Goal: Task Accomplishment & Management: Use online tool/utility

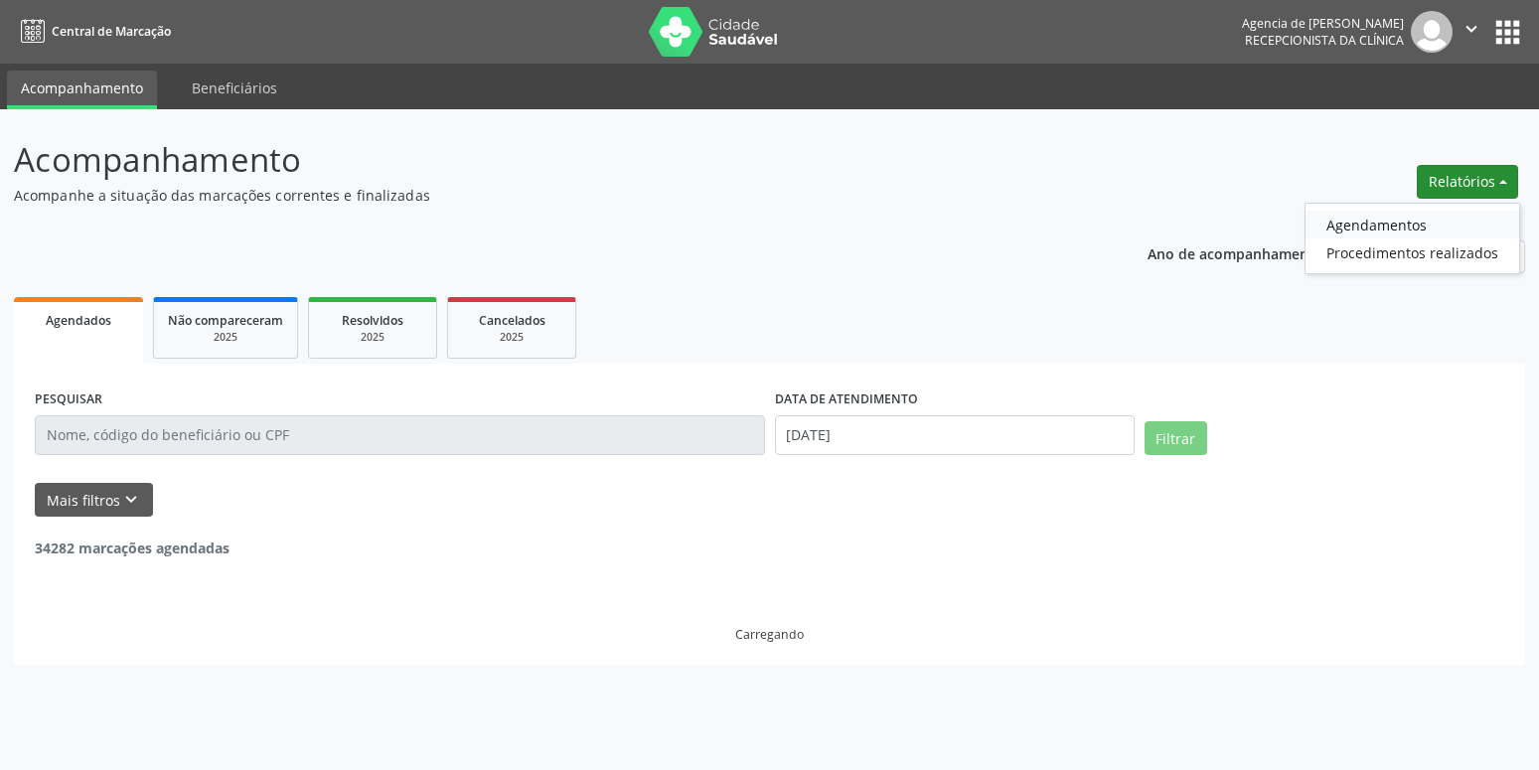
click at [1420, 228] on link "Agendamentos" at bounding box center [1412, 225] width 214 height 28
select select "8"
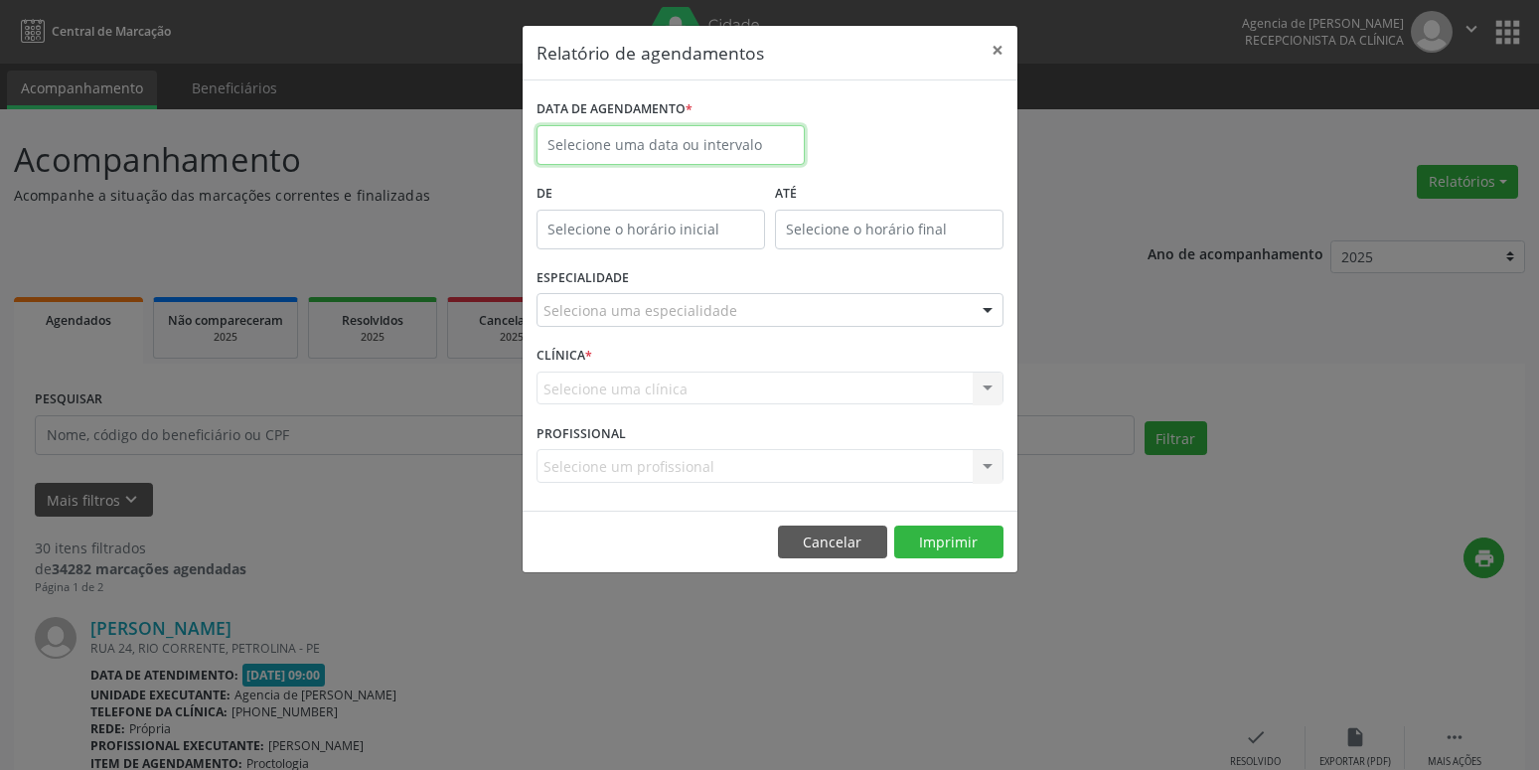
click at [707, 140] on input "text" at bounding box center [670, 145] width 268 height 40
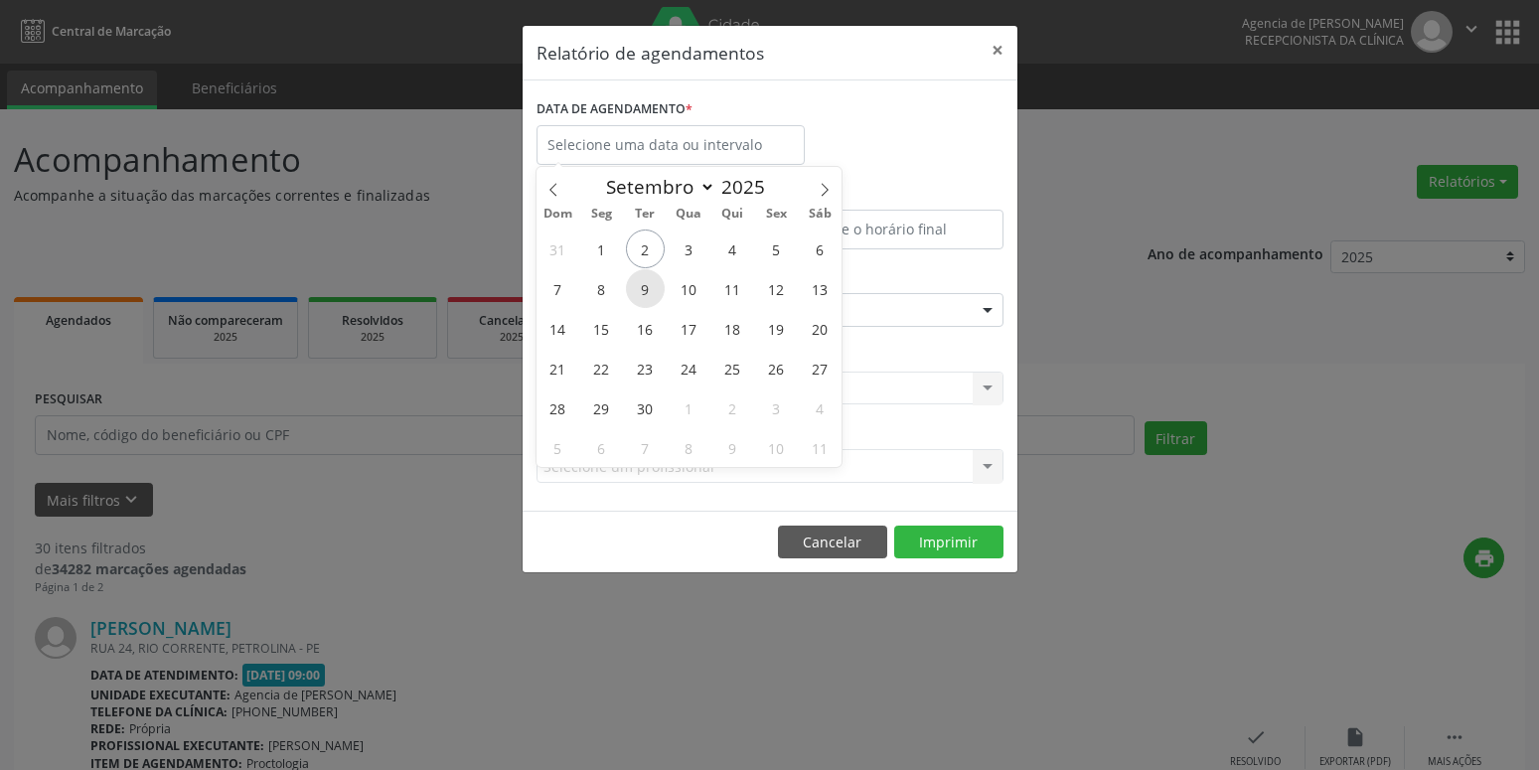
click at [652, 281] on span "9" at bounding box center [645, 288] width 39 height 39
type input "09/09/2025"
click at [652, 281] on span "9" at bounding box center [645, 288] width 39 height 39
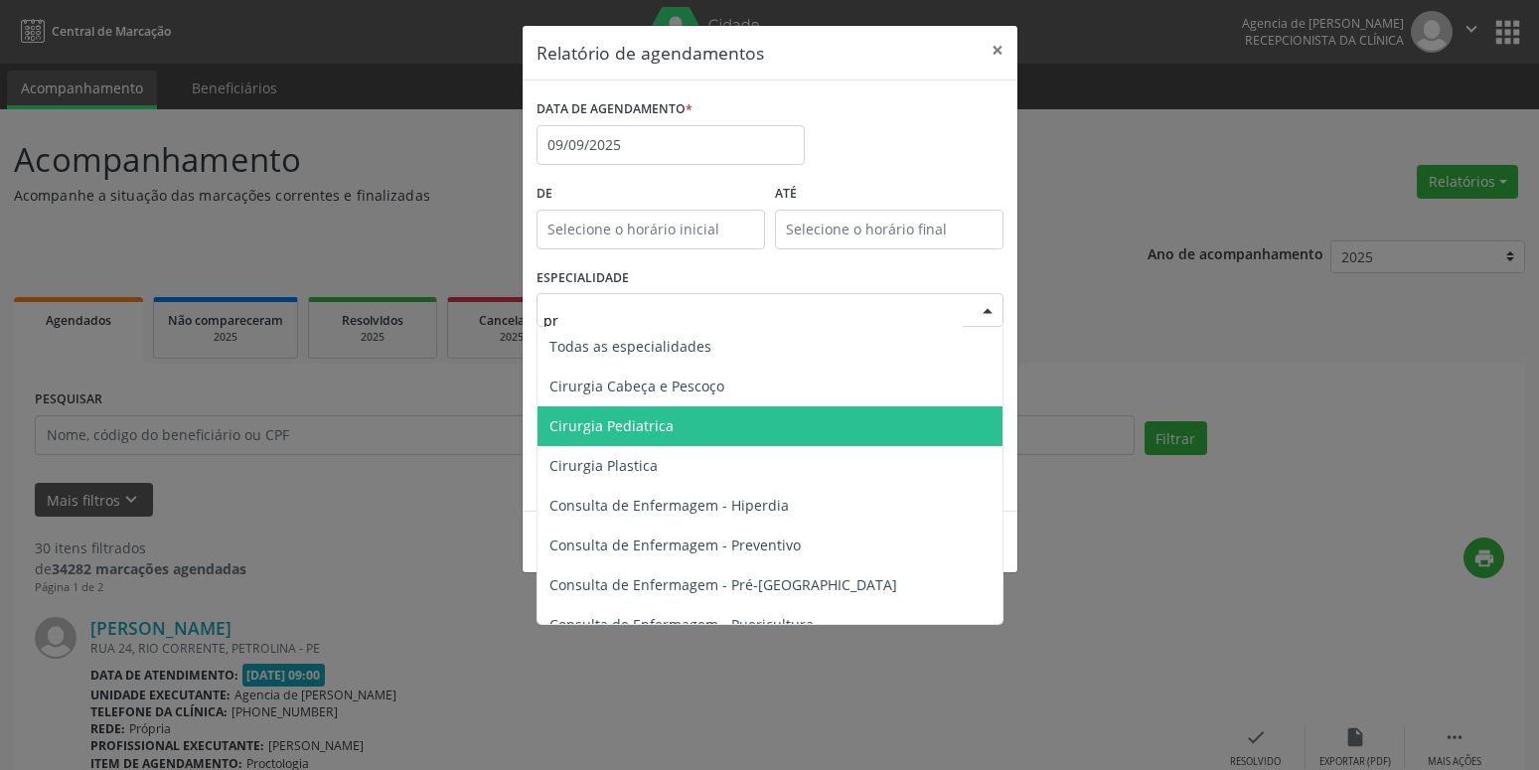
type input "pro"
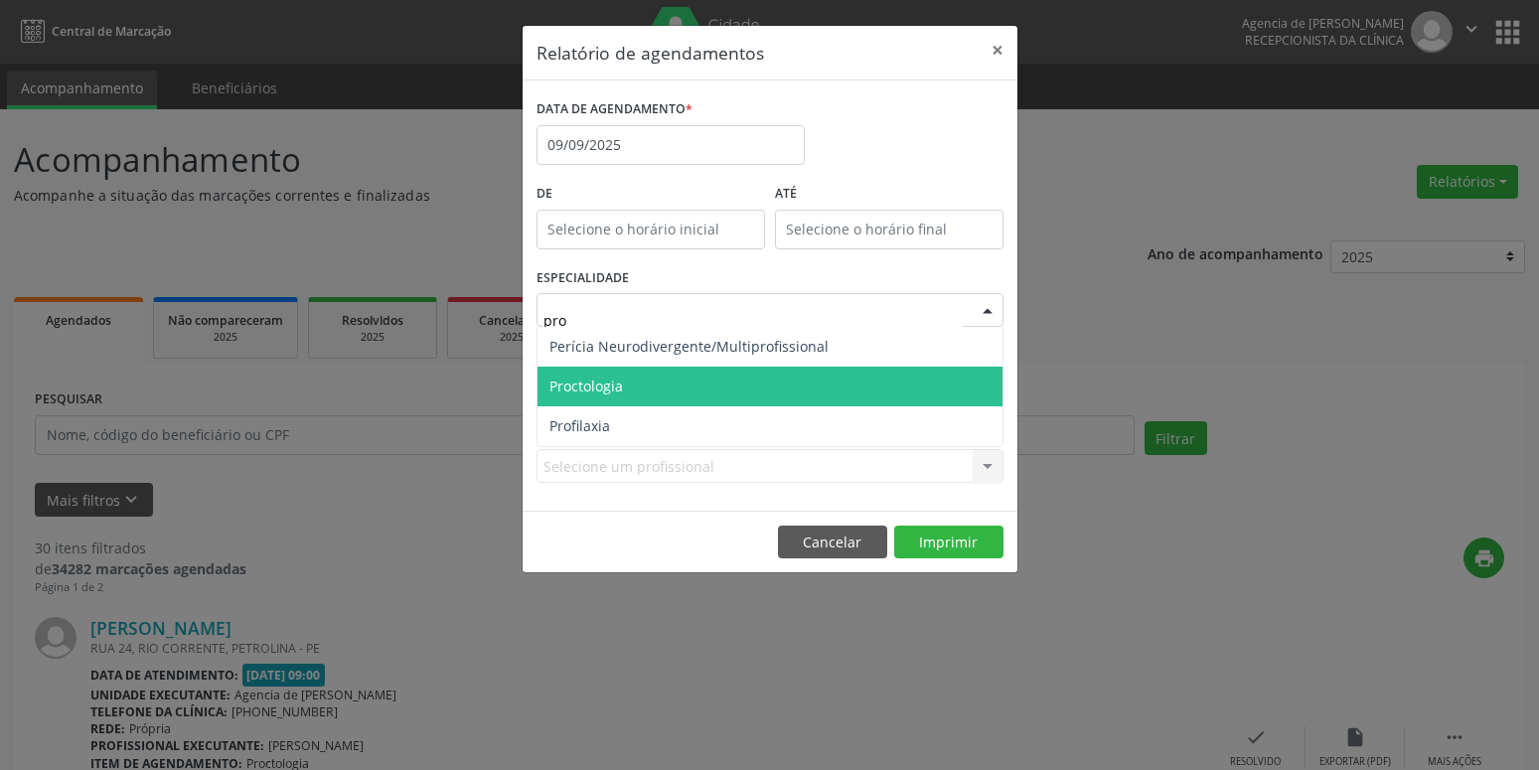
click at [666, 389] on span "Proctologia" at bounding box center [769, 387] width 465 height 40
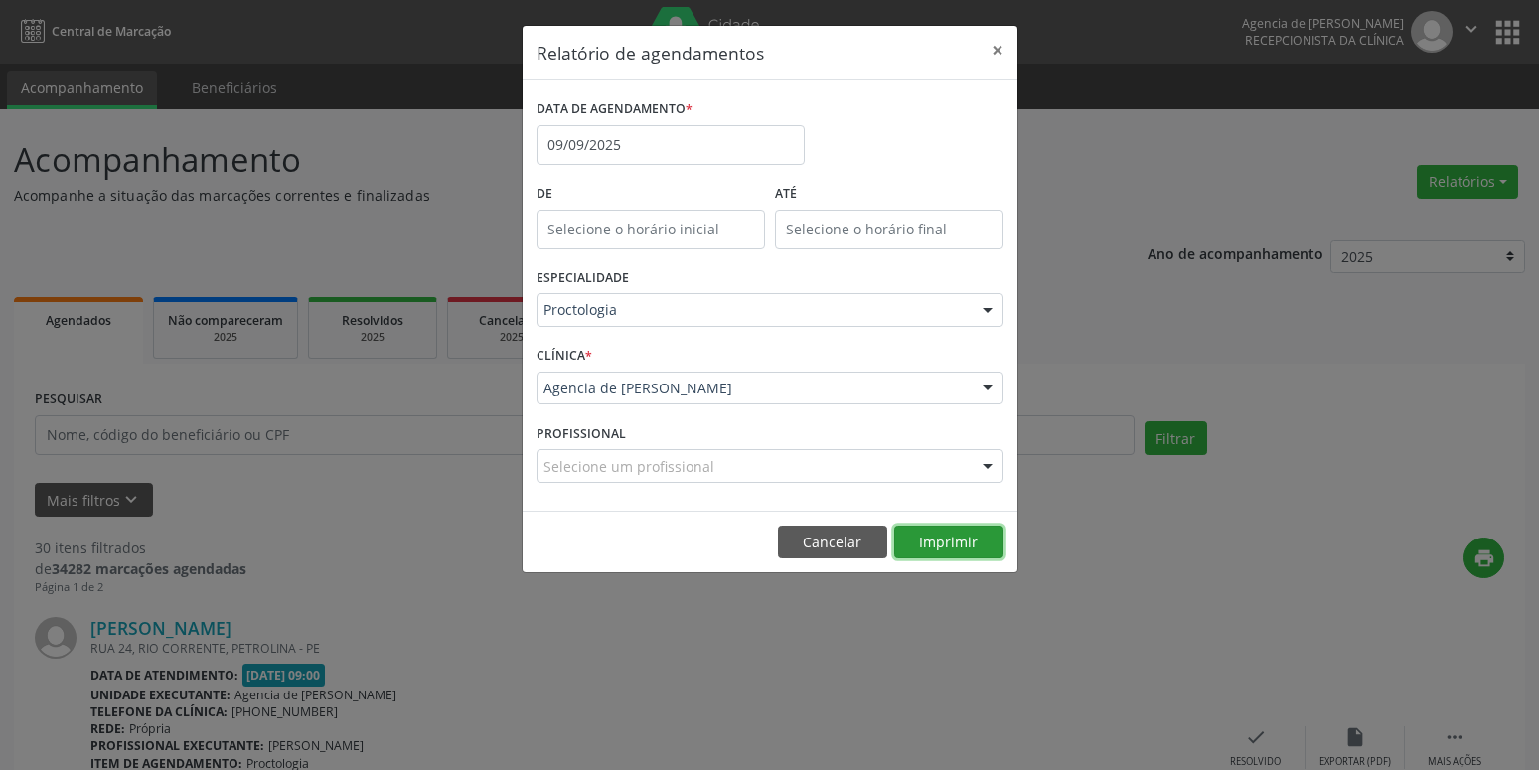
click at [963, 549] on button "Imprimir" at bounding box center [948, 542] width 109 height 34
click at [707, 146] on input "09/09/2025" at bounding box center [670, 145] width 268 height 40
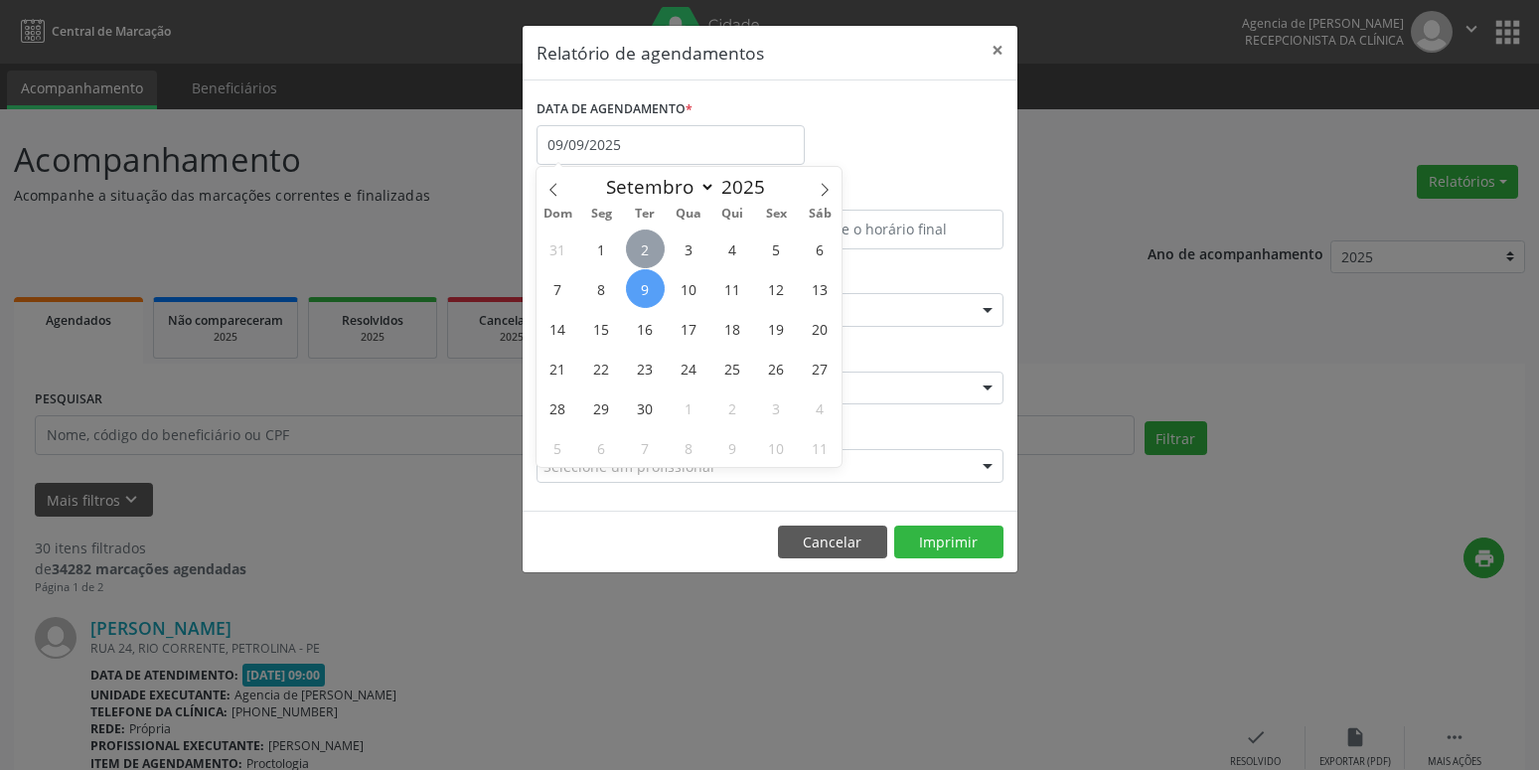
click at [647, 245] on span "2" at bounding box center [645, 248] width 39 height 39
type input "[DATE]"
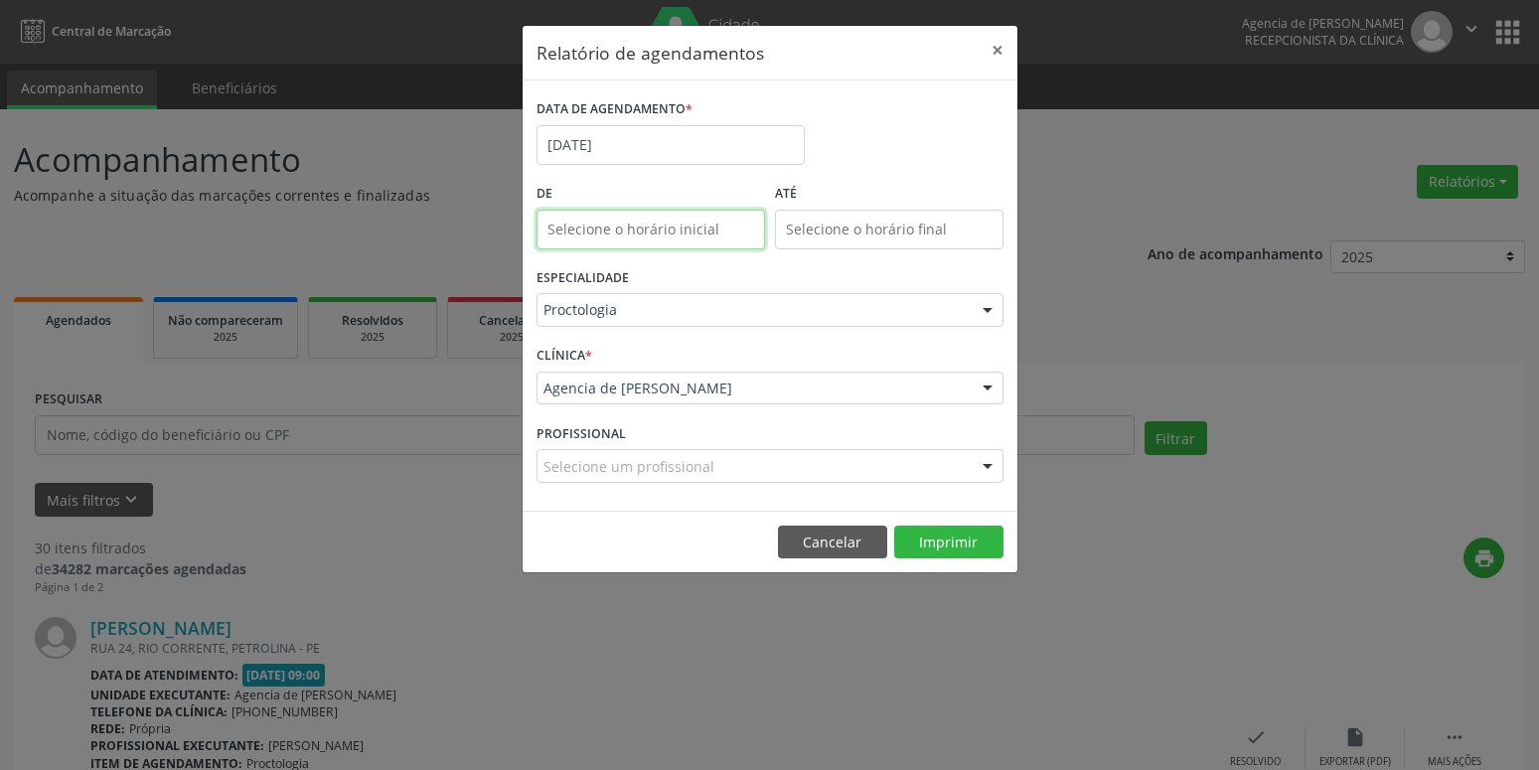
click at [647, 245] on input "text" at bounding box center [650, 230] width 228 height 40
type input "12:00"
click at [983, 46] on button "×" at bounding box center [997, 50] width 40 height 49
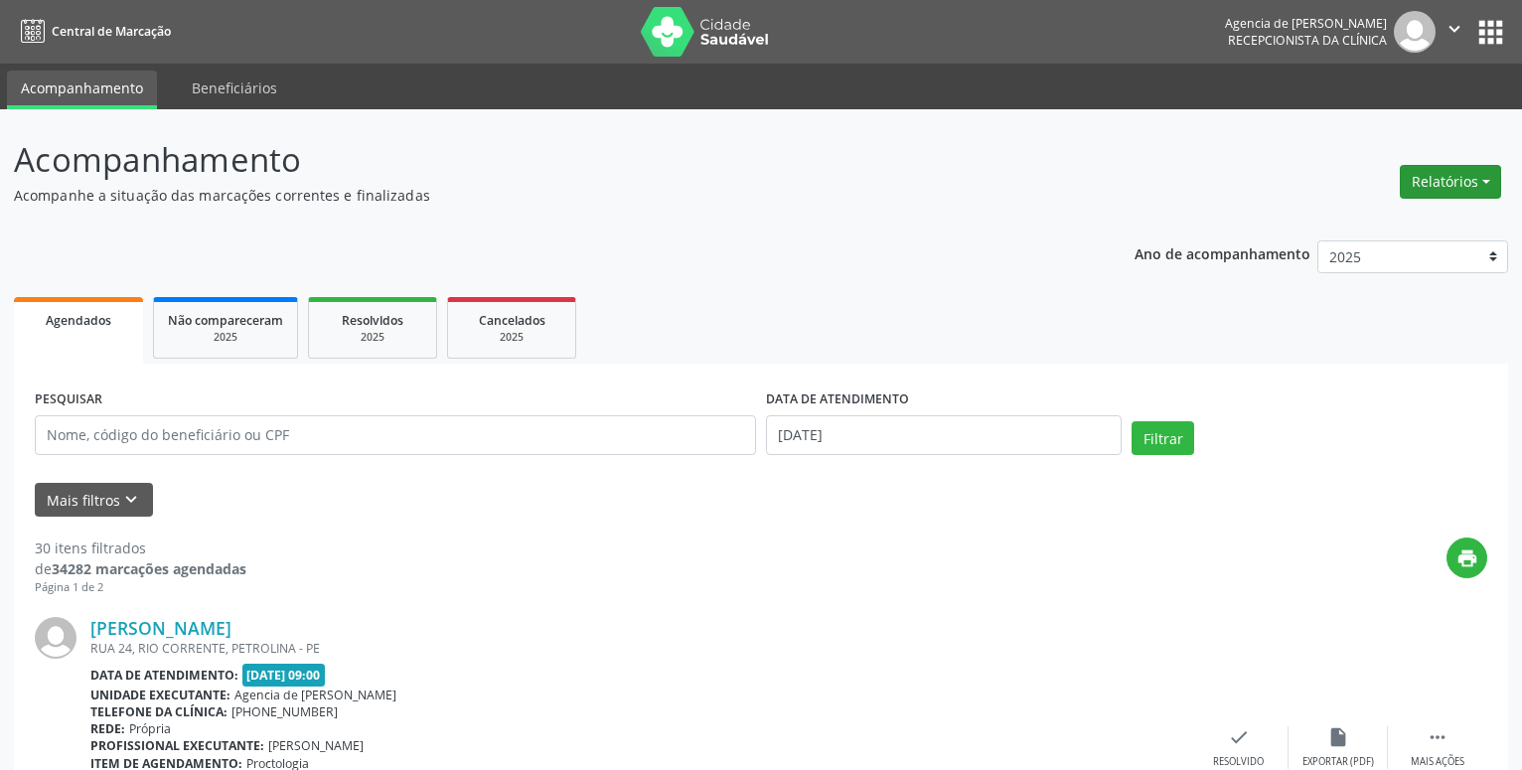
click at [1475, 186] on button "Relatórios" at bounding box center [1450, 182] width 101 height 34
click at [1366, 221] on link "Agendamentos" at bounding box center [1395, 225] width 214 height 28
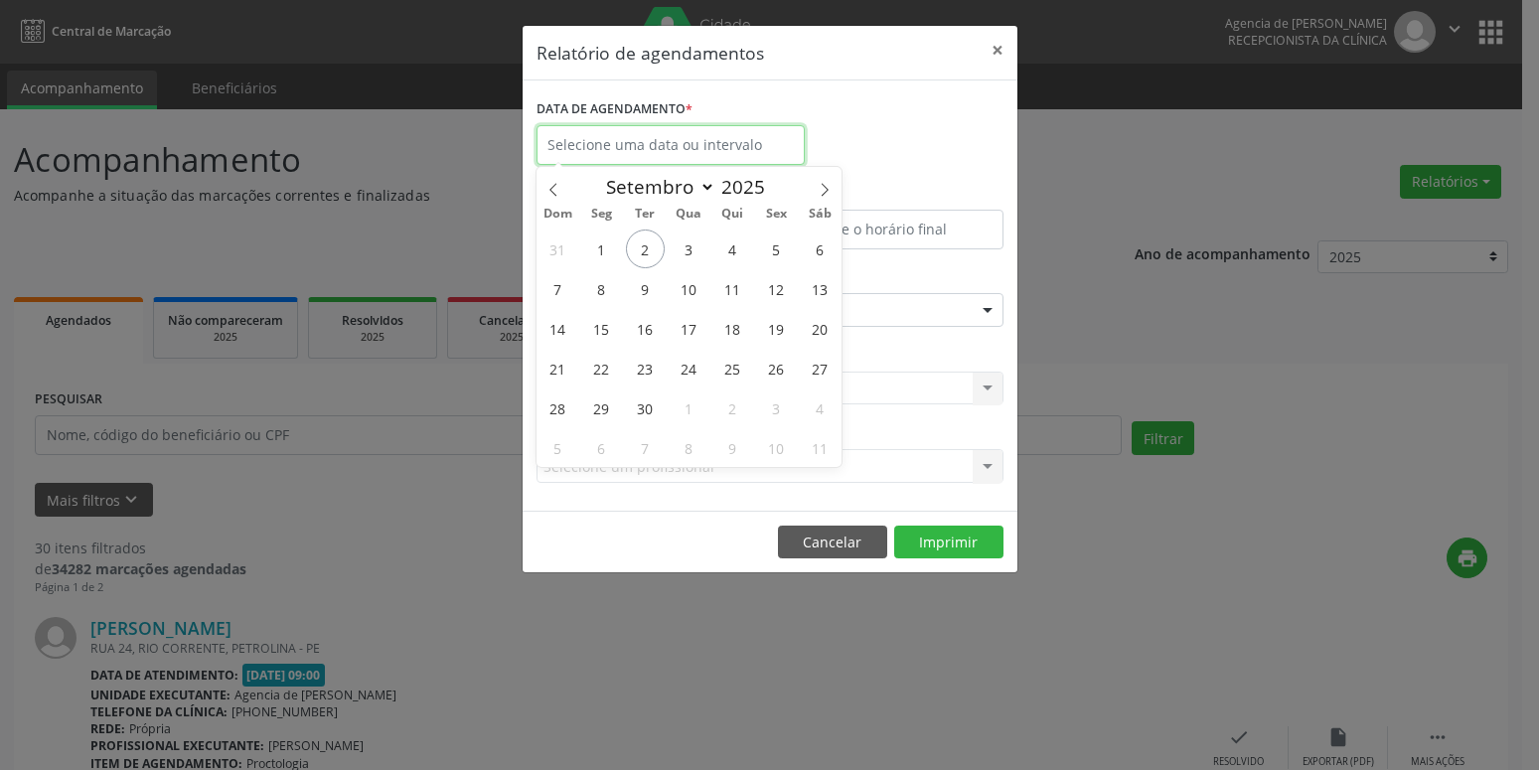
click at [588, 153] on input "text" at bounding box center [670, 145] width 268 height 40
click at [644, 249] on span "2" at bounding box center [645, 248] width 39 height 39
type input "[DATE]"
click at [644, 249] on span "2" at bounding box center [645, 248] width 39 height 39
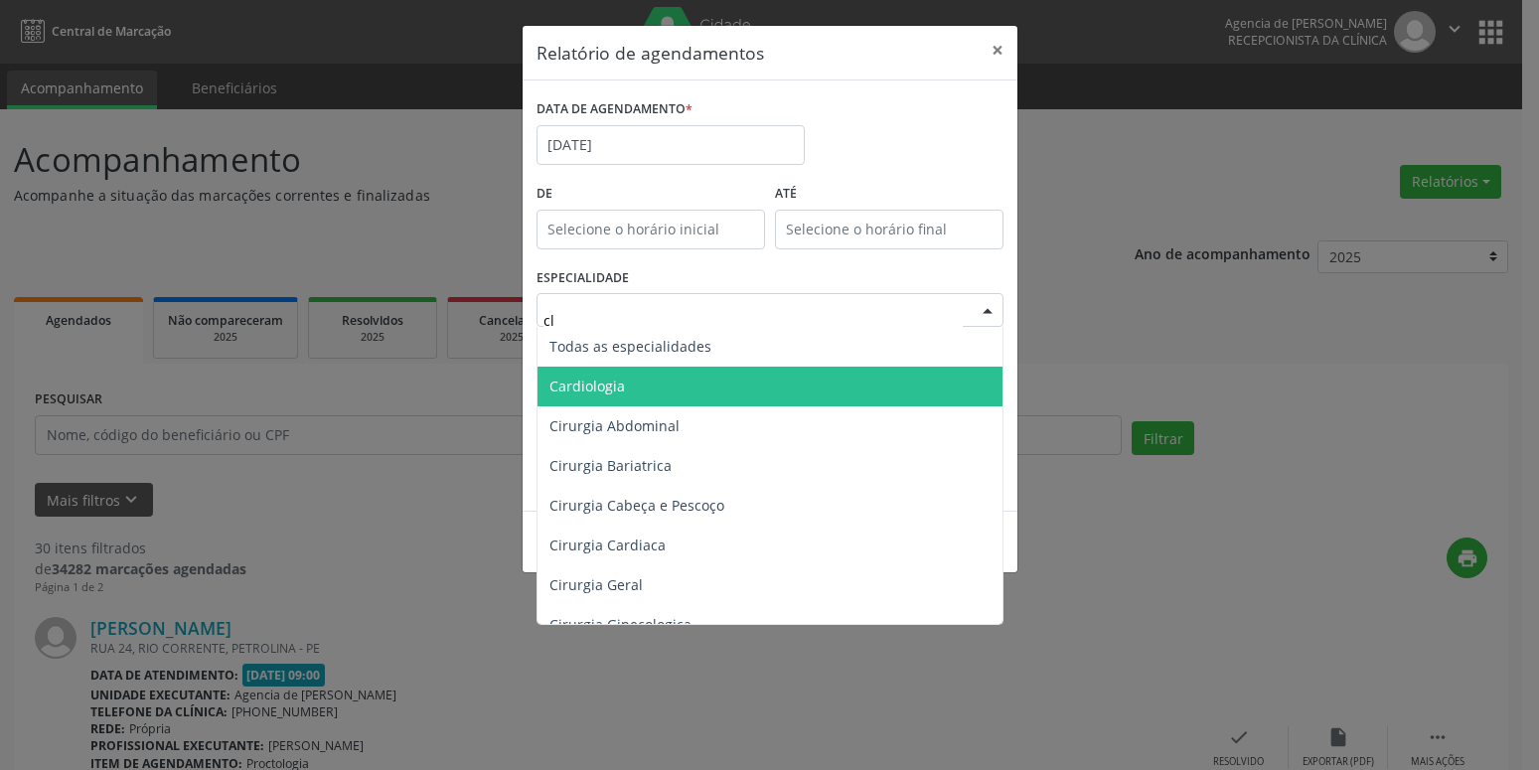
type input "cli"
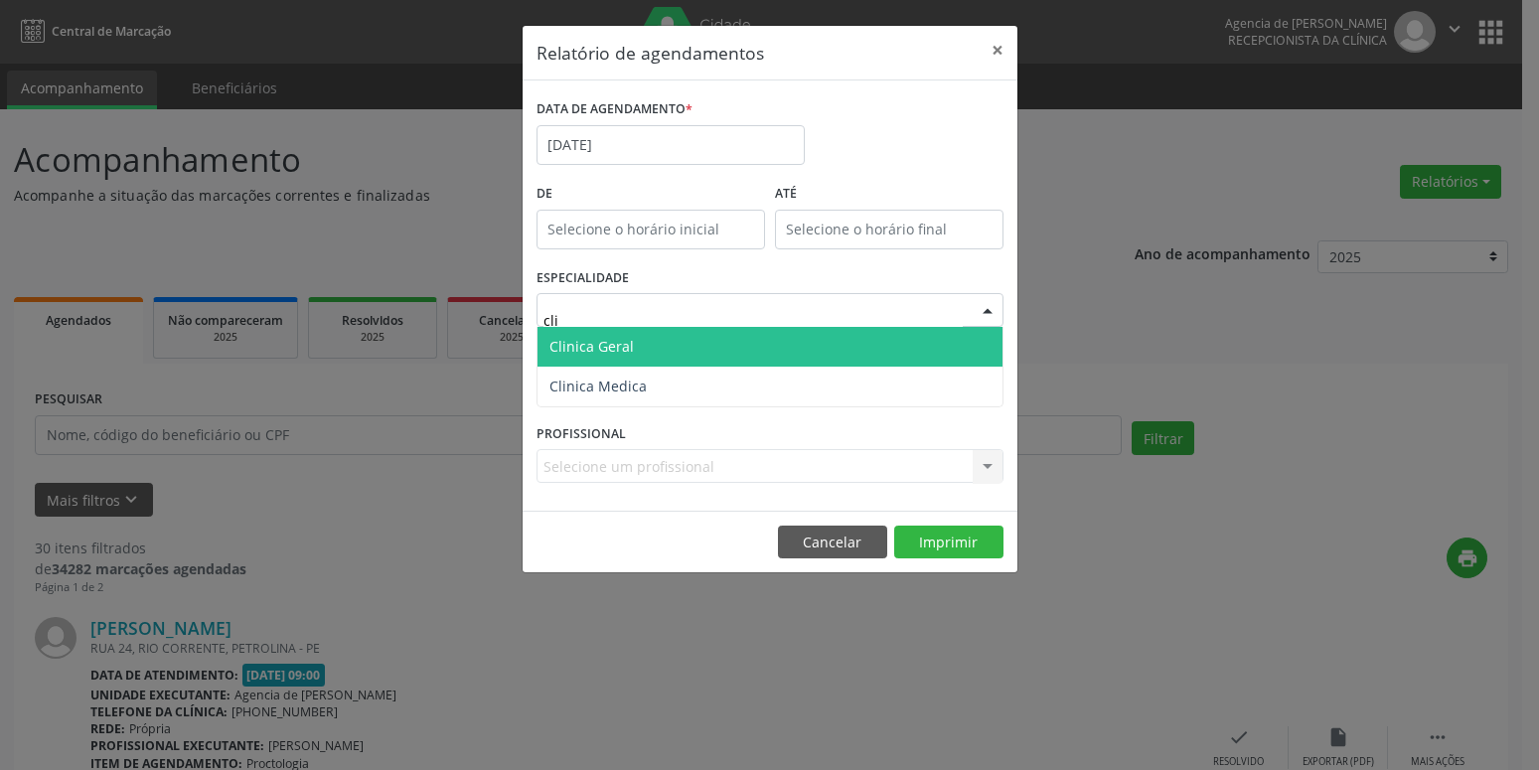
click at [682, 353] on span "Clinica Geral" at bounding box center [769, 347] width 465 height 40
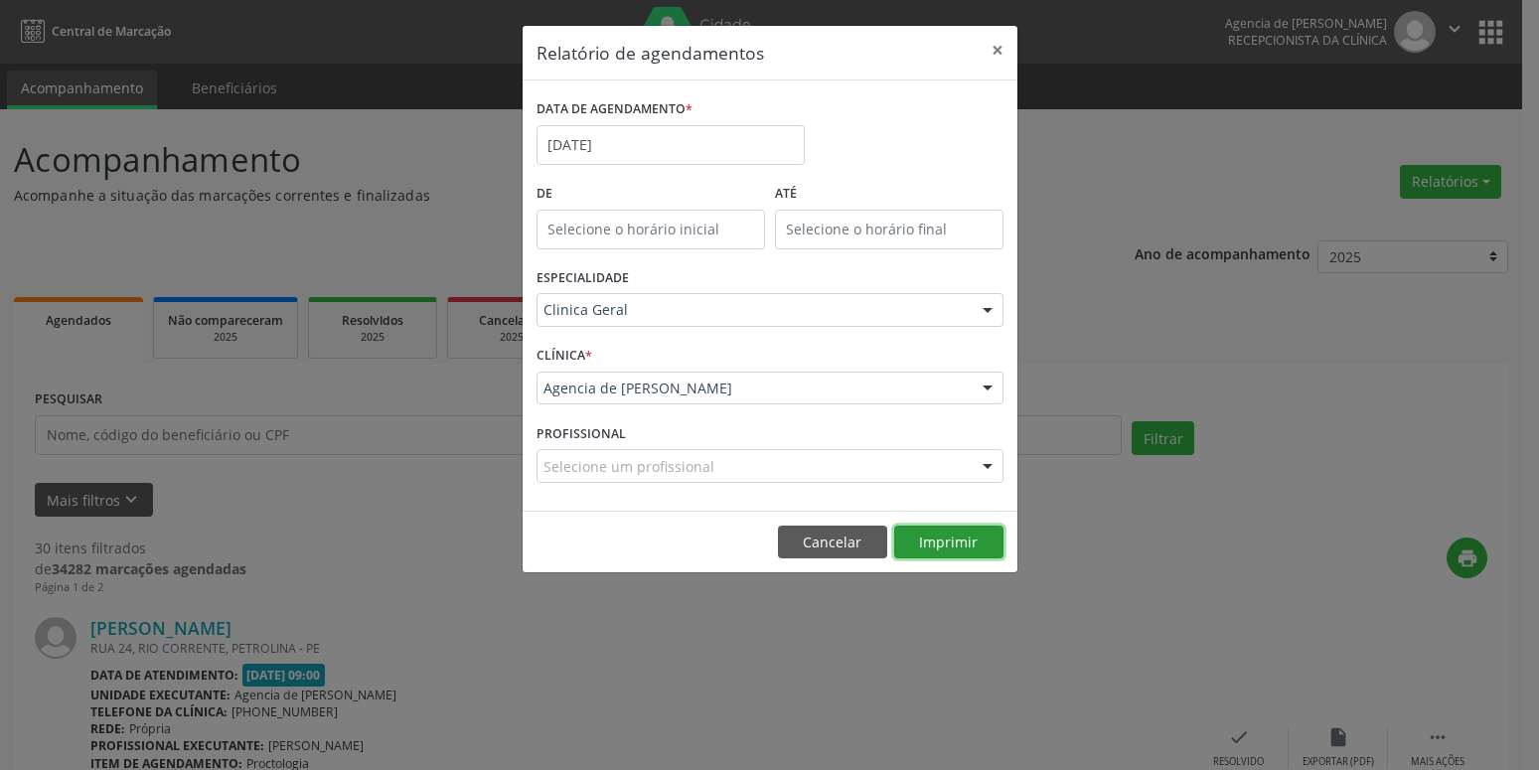
click at [952, 543] on button "Imprimir" at bounding box center [948, 542] width 109 height 34
click at [988, 59] on button "×" at bounding box center [997, 50] width 40 height 49
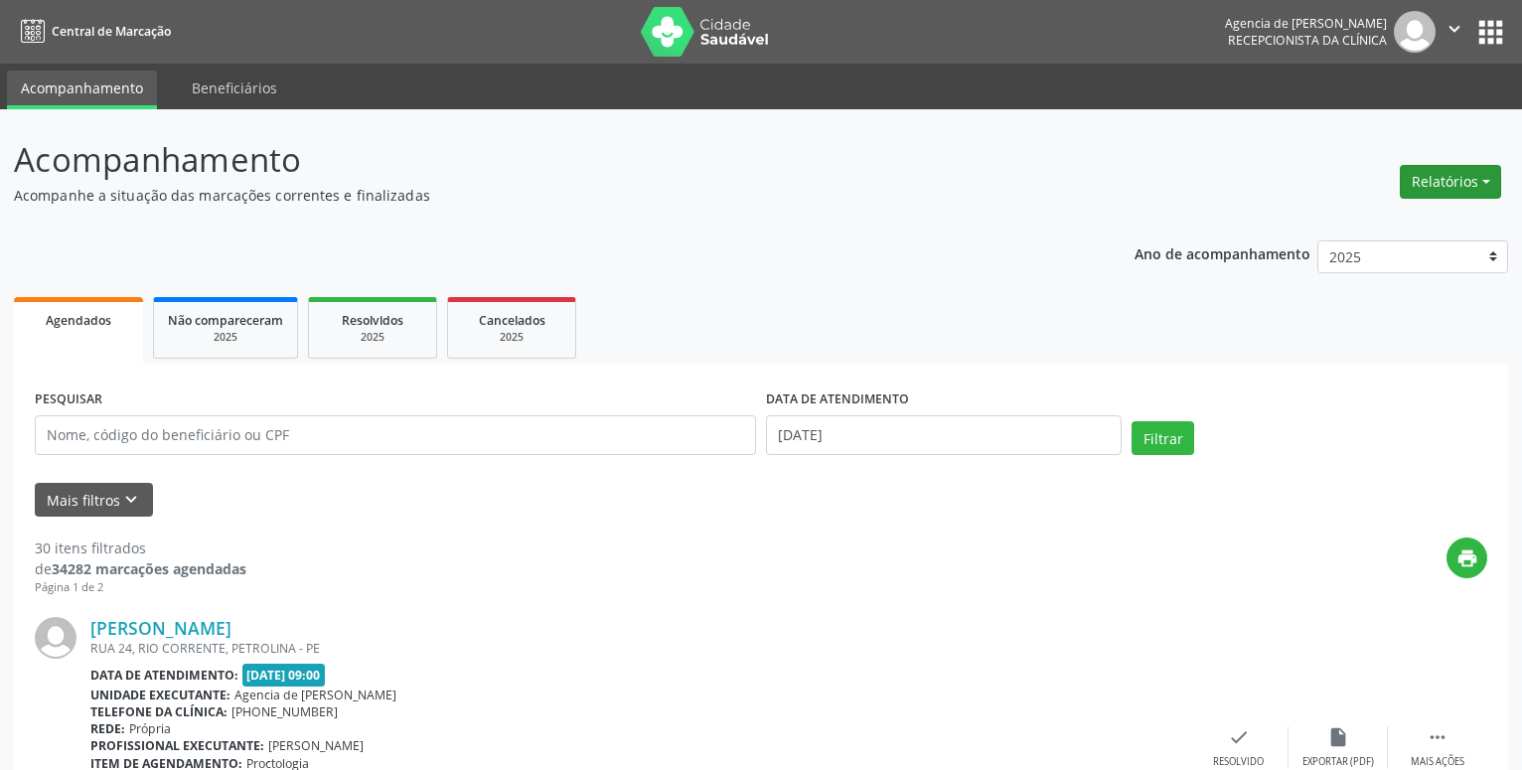
click at [1473, 194] on button "Relatórios" at bounding box center [1450, 182] width 101 height 34
click at [1339, 221] on link "Agendamentos" at bounding box center [1395, 225] width 214 height 28
select select "8"
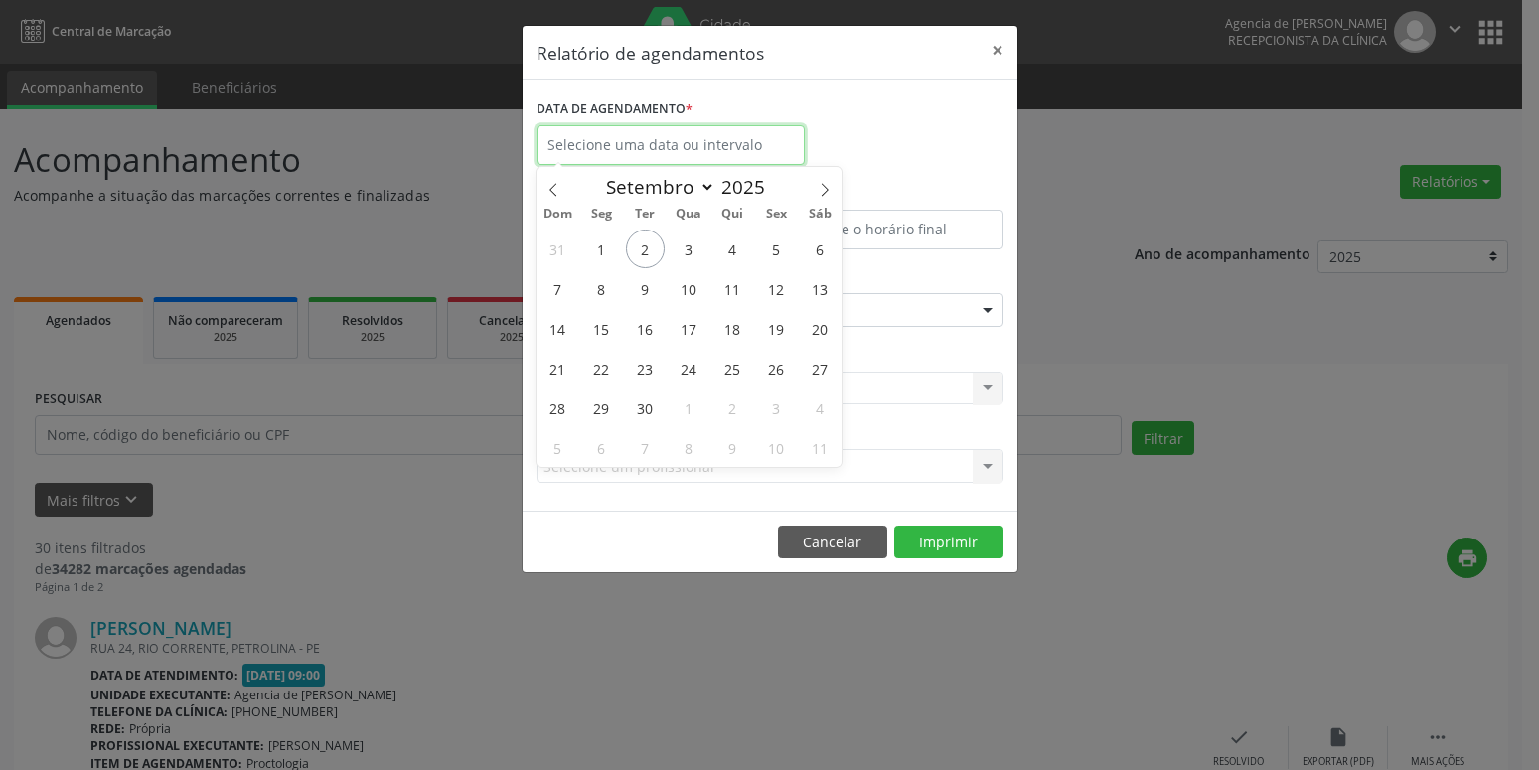
click at [724, 151] on input "text" at bounding box center [670, 145] width 268 height 40
click at [655, 255] on span "2" at bounding box center [645, 248] width 39 height 39
type input "[DATE]"
click at [654, 255] on span "2" at bounding box center [645, 248] width 39 height 39
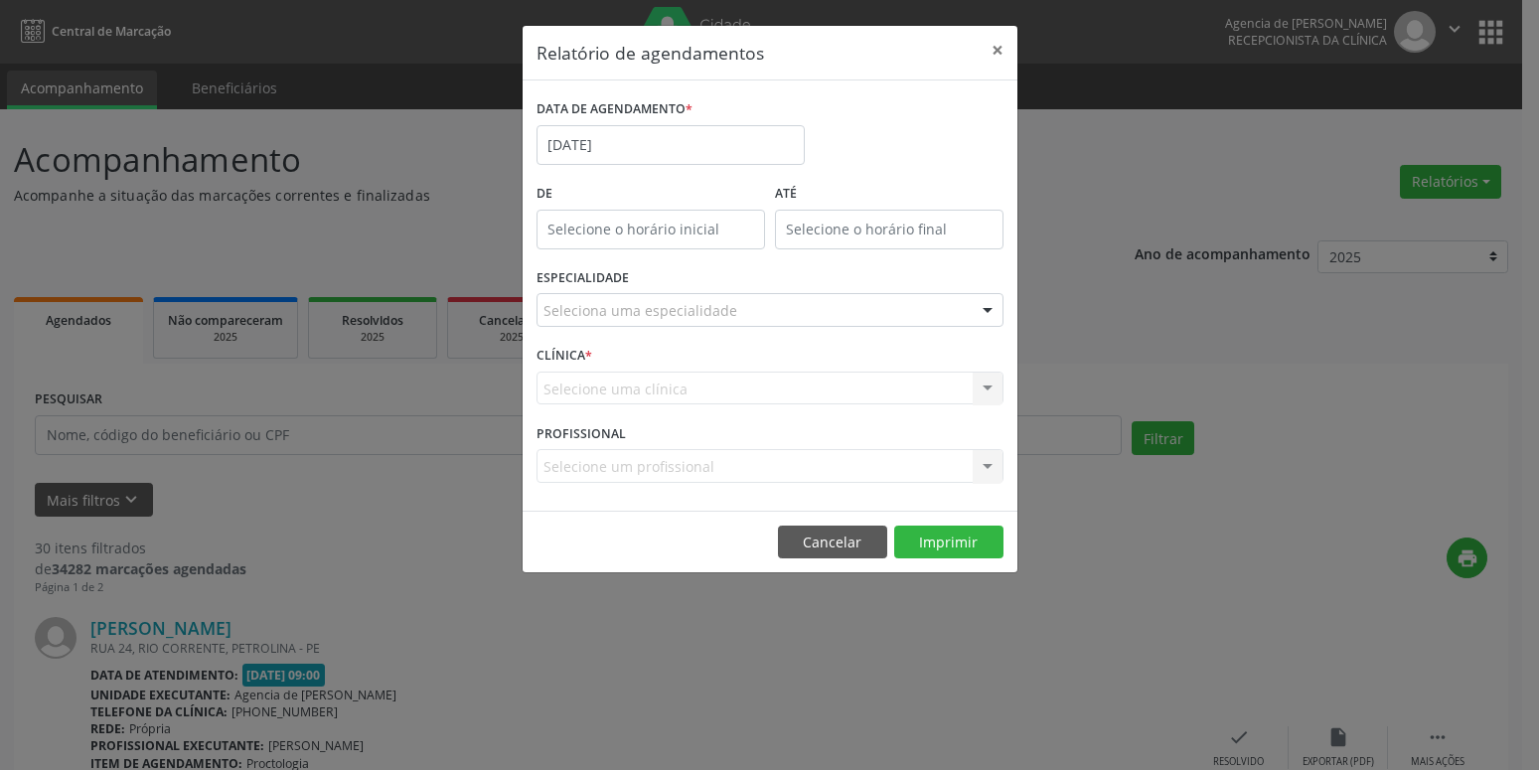
click at [634, 266] on div "ESPECIALIDADE Seleciona uma especialidade Todas as especialidades Alergologia A…" at bounding box center [769, 301] width 477 height 77
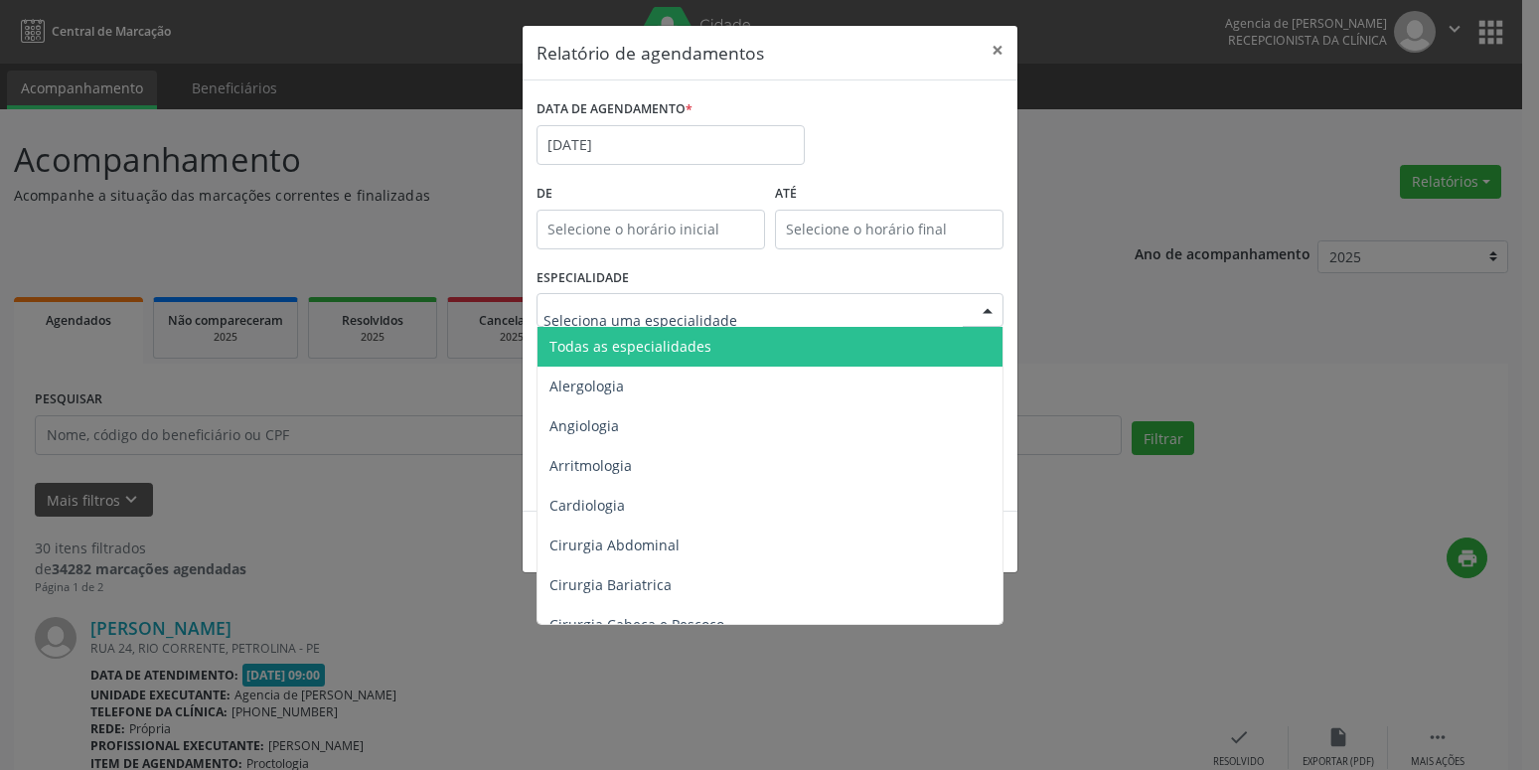
click at [664, 259] on div "De" at bounding box center [650, 221] width 238 height 84
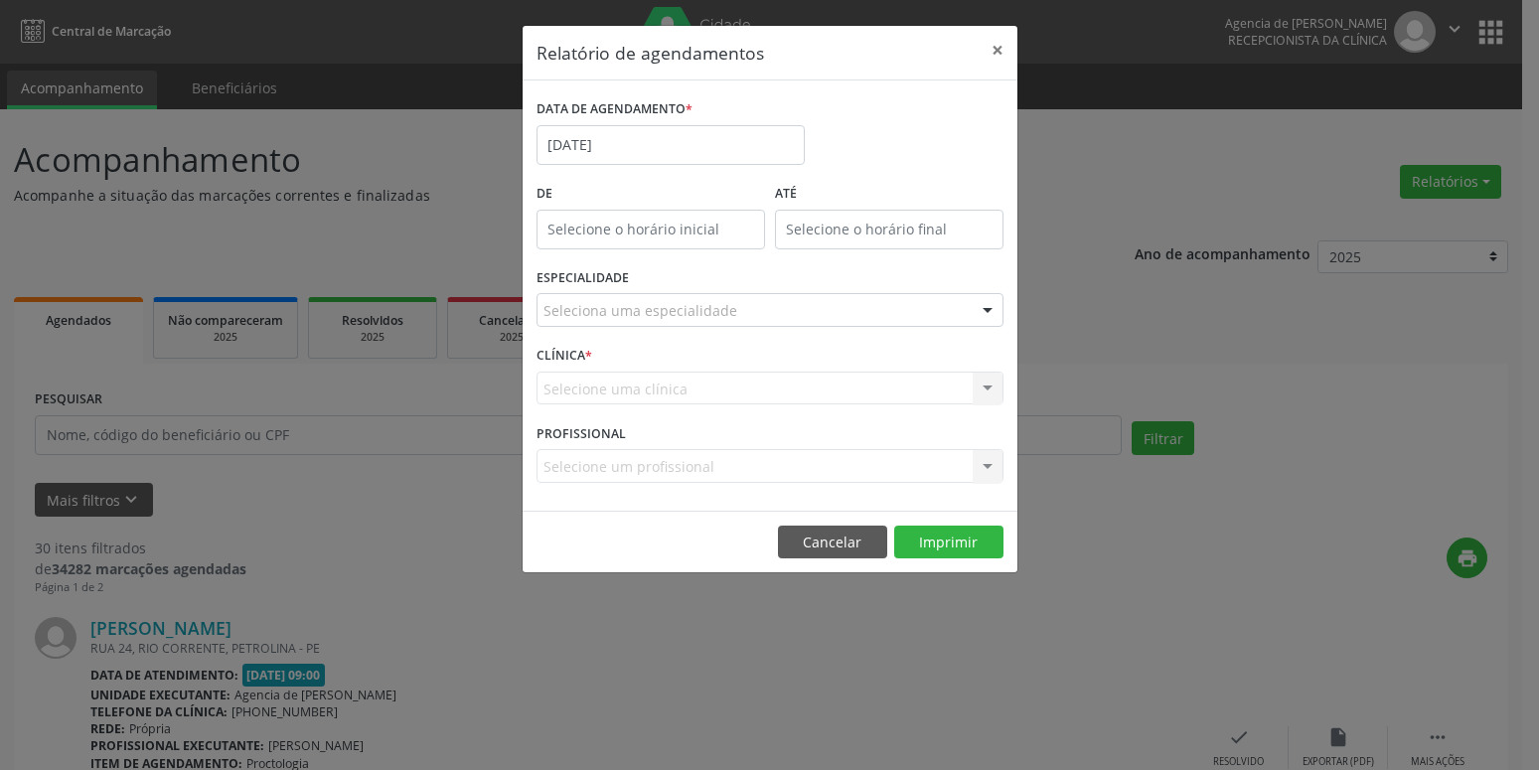
click at [735, 316] on div "Seleciona uma especialidade" at bounding box center [769, 310] width 467 height 34
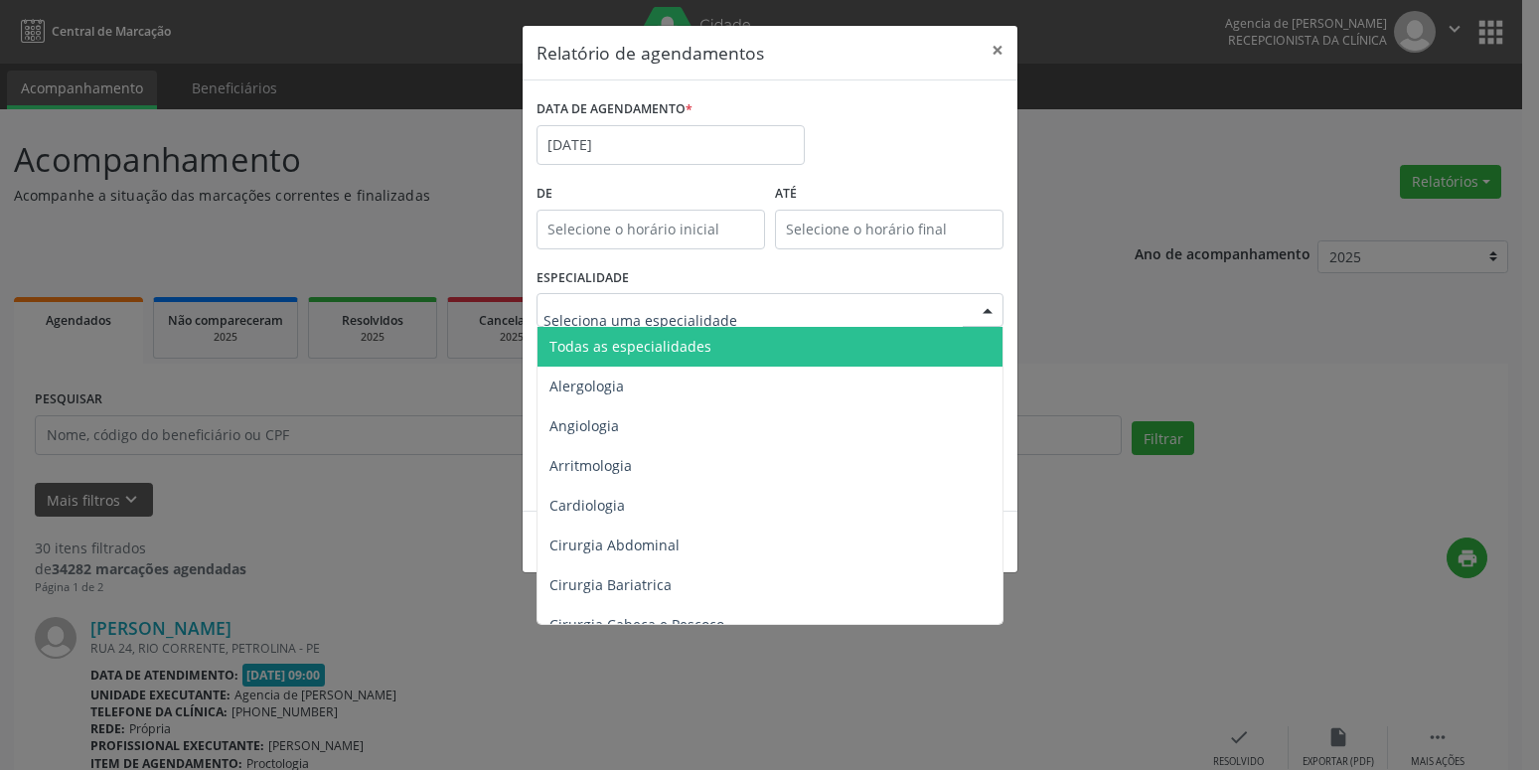
click at [744, 262] on div "De" at bounding box center [650, 221] width 238 height 84
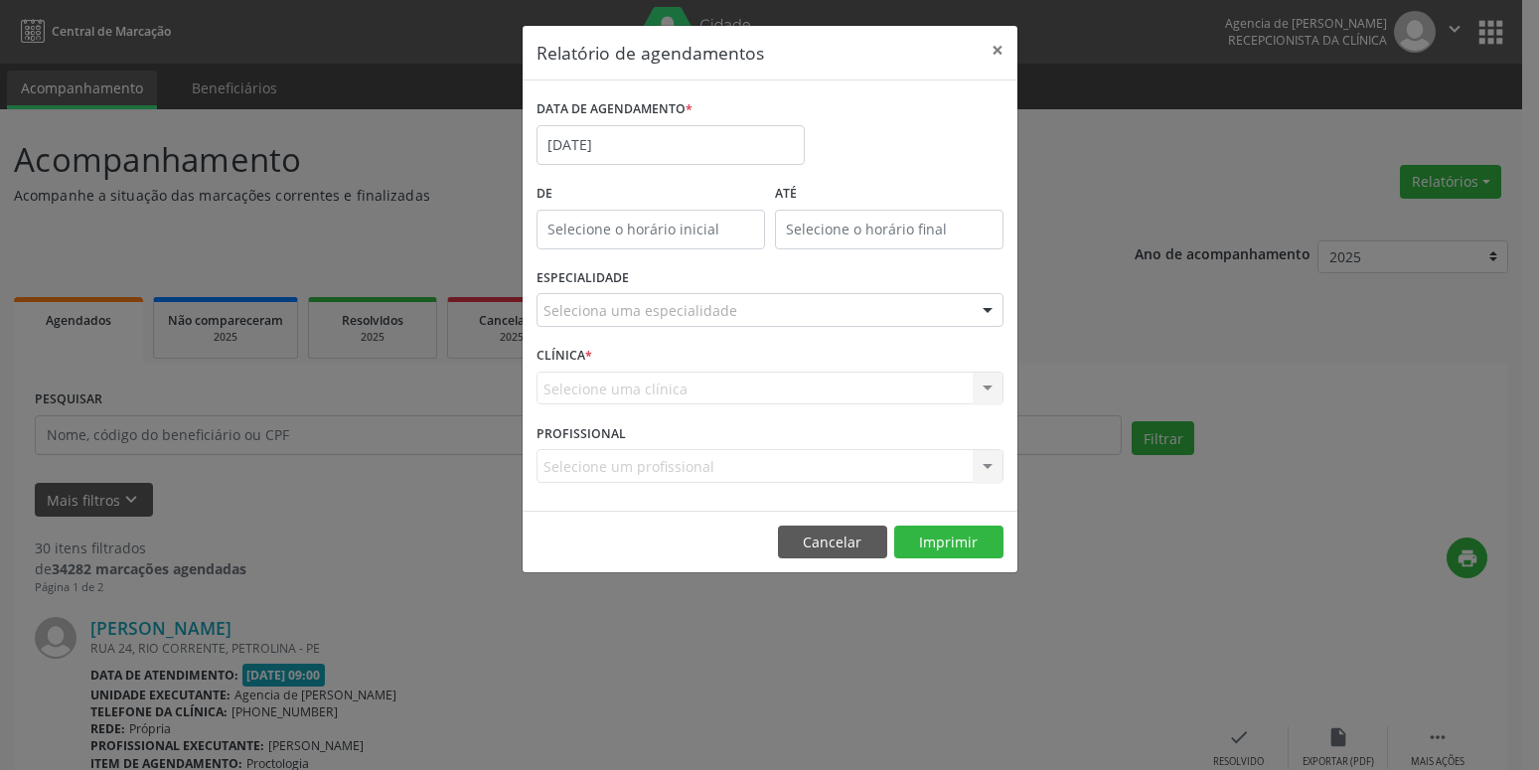
click at [732, 306] on div "Seleciona uma especialidade" at bounding box center [769, 310] width 467 height 34
click at [693, 285] on div "ESPECIALIDADE Seleciona uma especialidade Todas as especialidades Alergologia A…" at bounding box center [769, 301] width 477 height 77
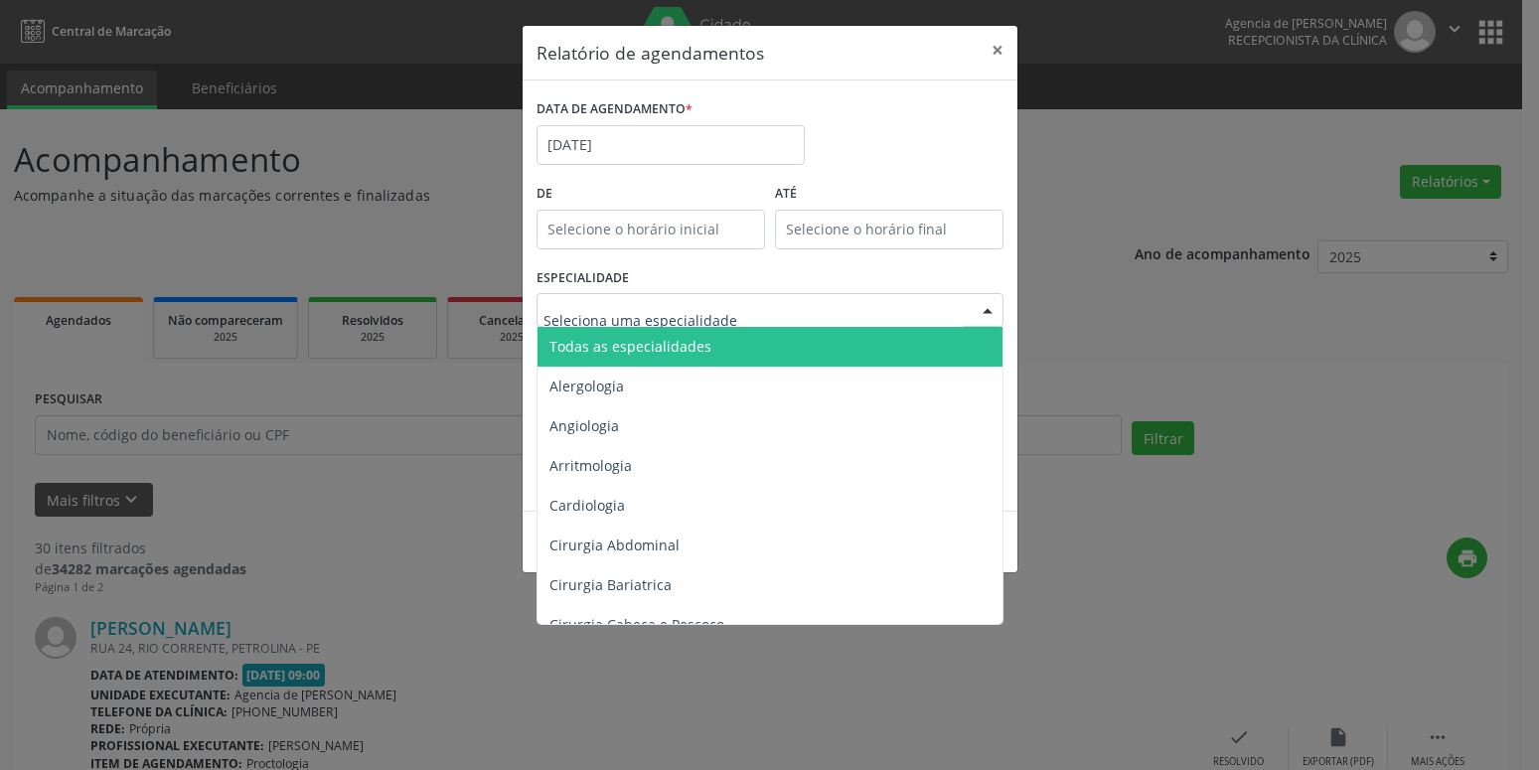
click at [666, 269] on div "ESPECIALIDADE Todas as especialidades Alergologia Angiologia Arritmologia Cardi…" at bounding box center [769, 301] width 477 height 77
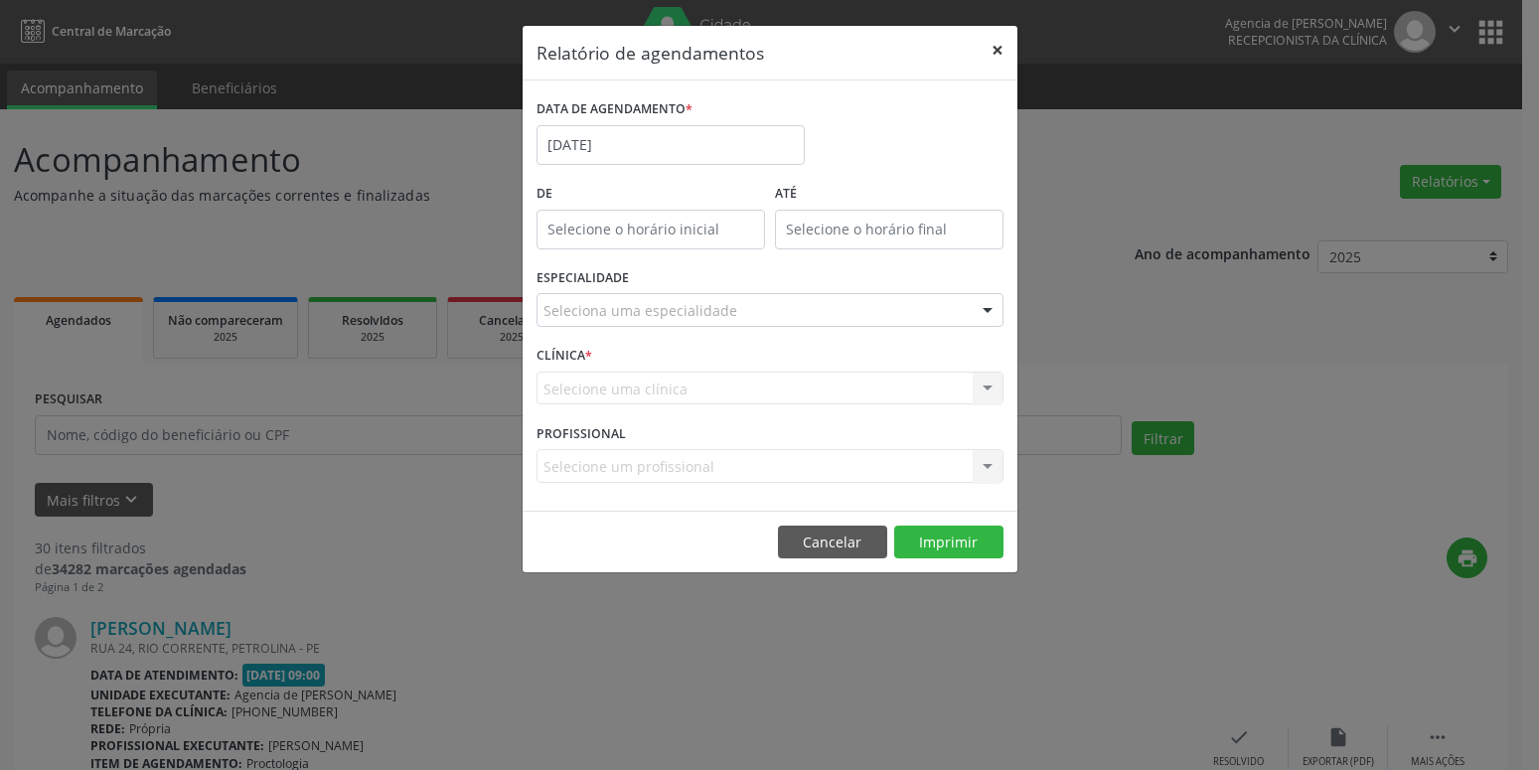
click at [993, 57] on button "×" at bounding box center [997, 50] width 40 height 49
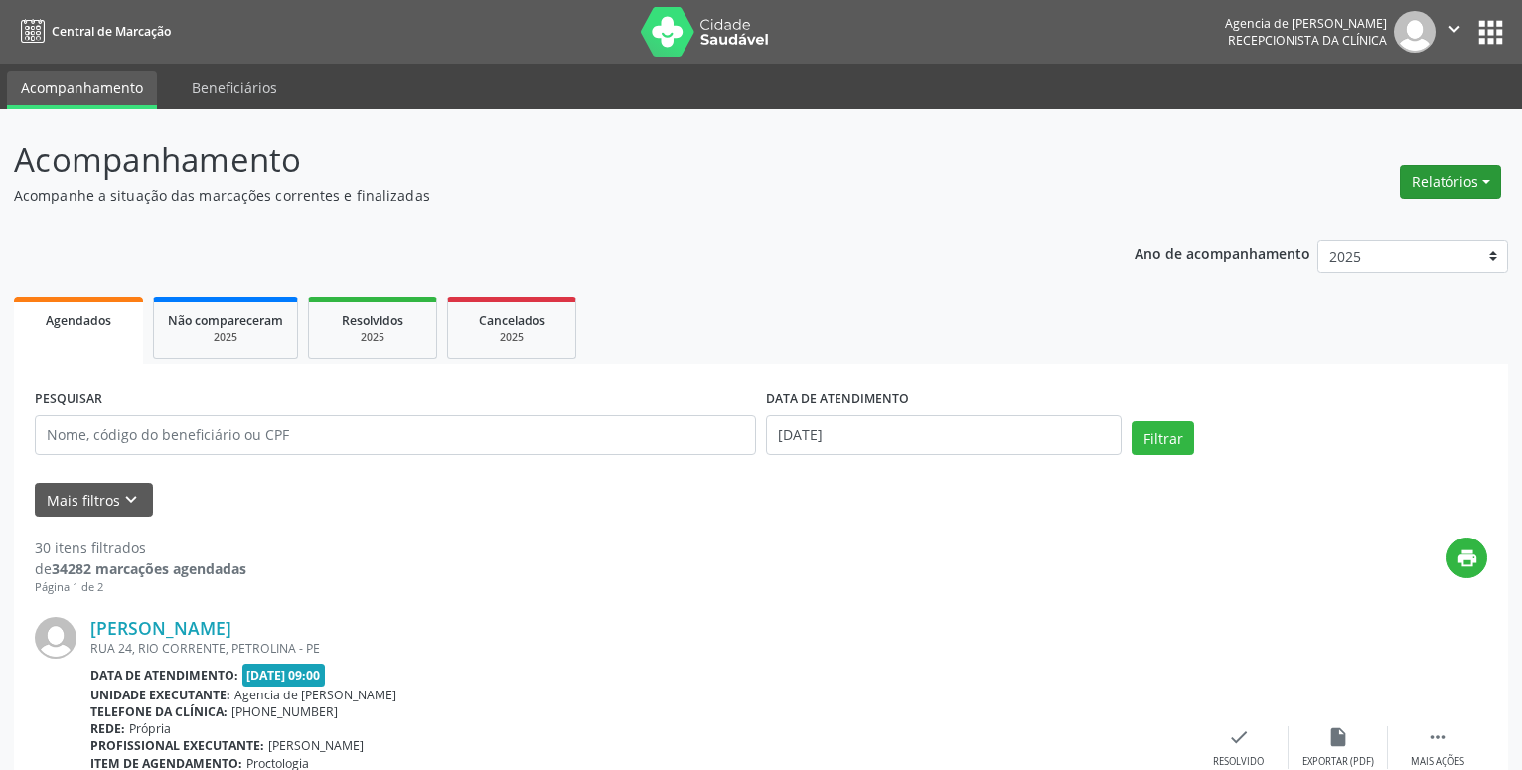
click at [1480, 175] on button "Relatórios" at bounding box center [1450, 182] width 101 height 34
click at [1433, 220] on link "Agendamentos" at bounding box center [1395, 225] width 214 height 28
select select "8"
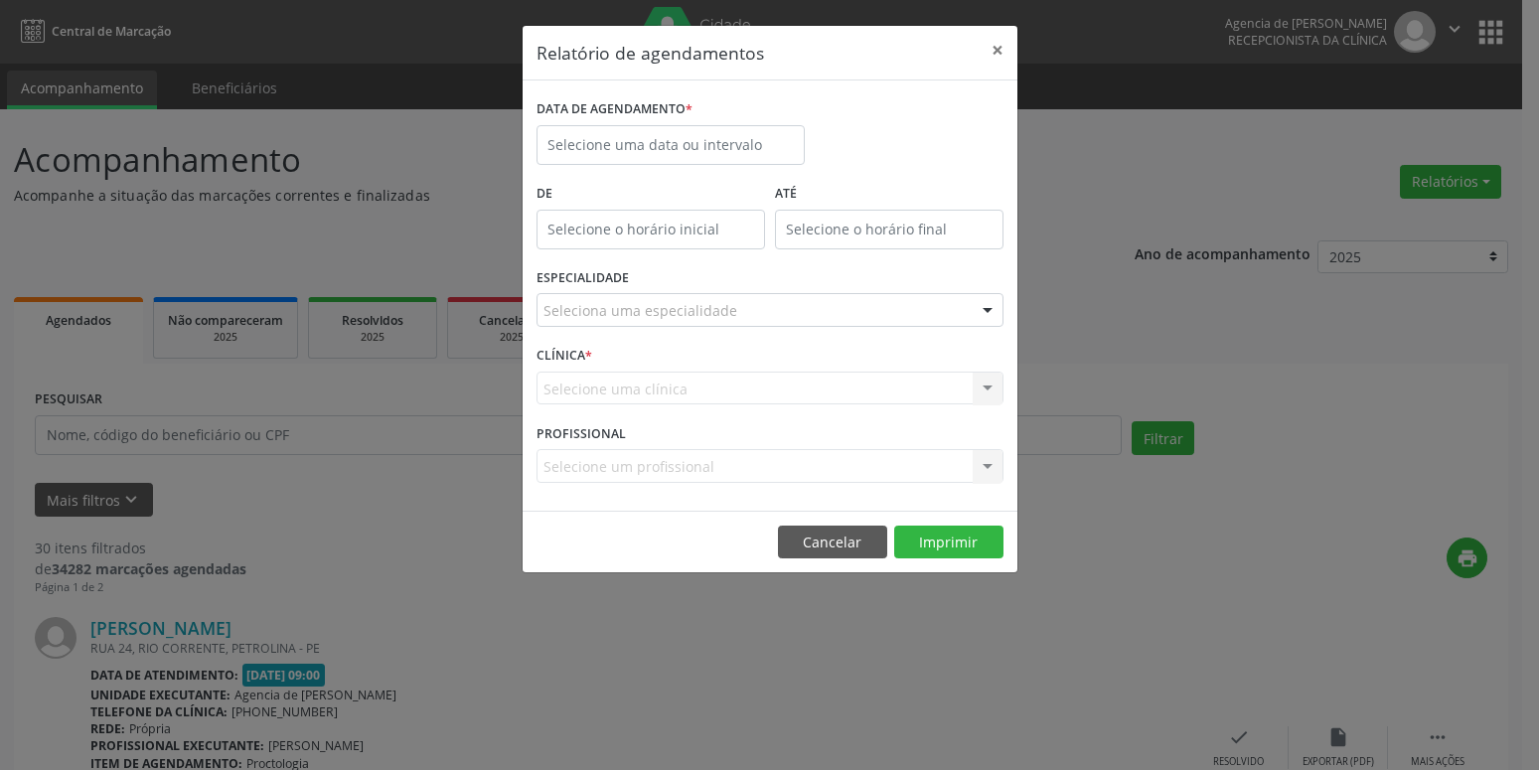
click at [700, 166] on div "DATA DE AGENDAMENTO *" at bounding box center [670, 136] width 278 height 84
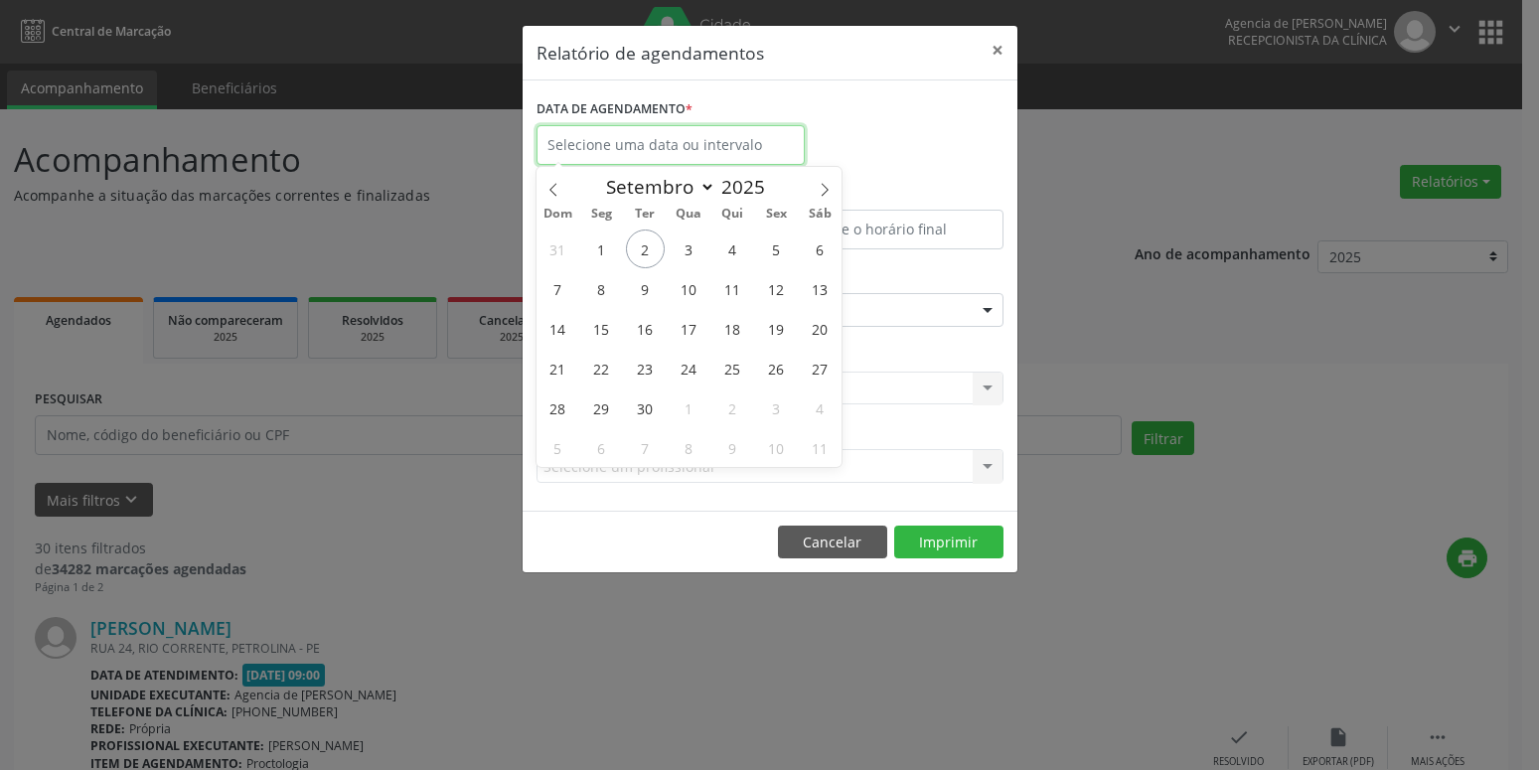
click at [696, 149] on input "text" at bounding box center [670, 145] width 268 height 40
click at [602, 286] on span "8" at bounding box center [601, 288] width 39 height 39
type input "[DATE]"
click at [602, 286] on span "8" at bounding box center [601, 288] width 39 height 39
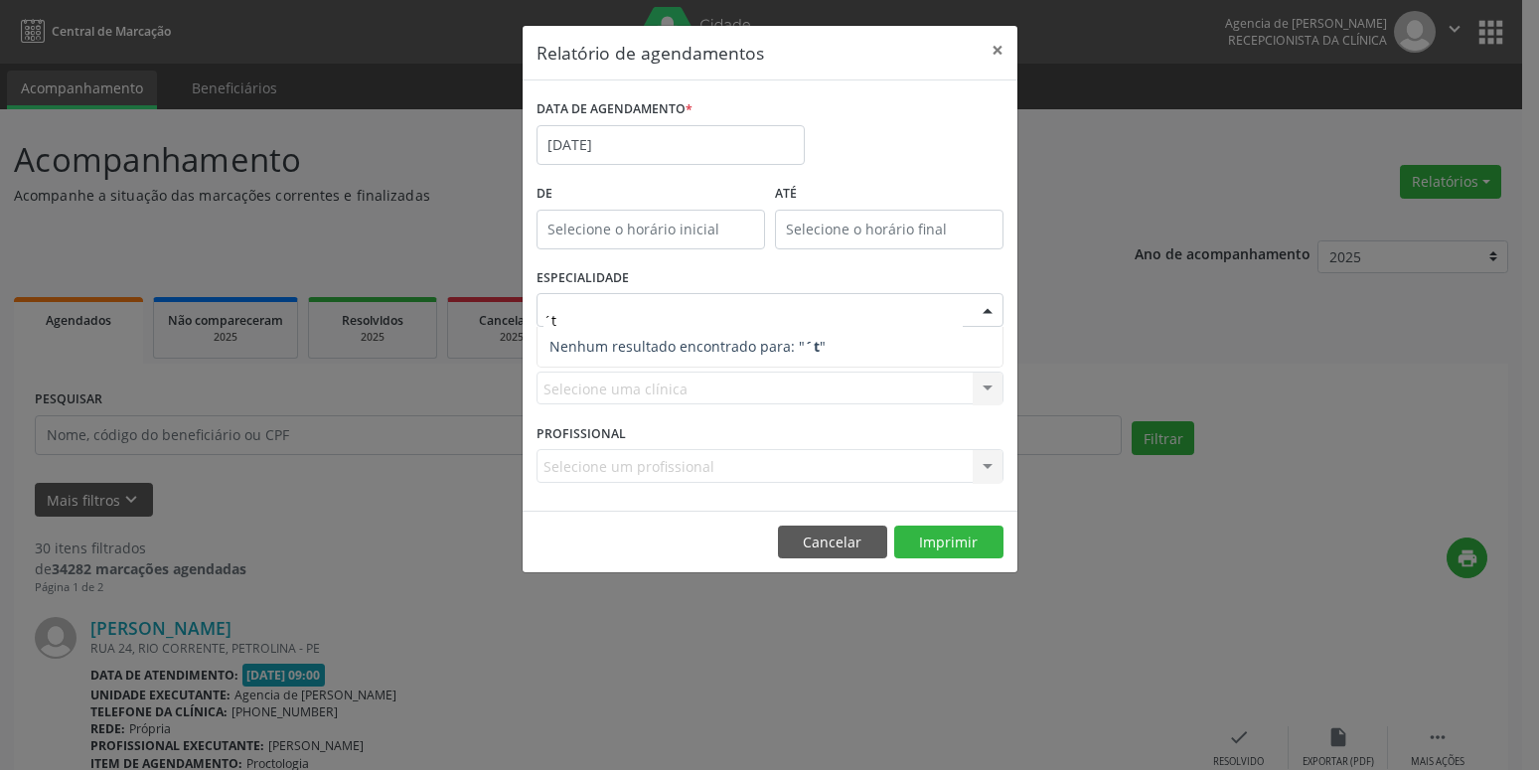
type input "´"
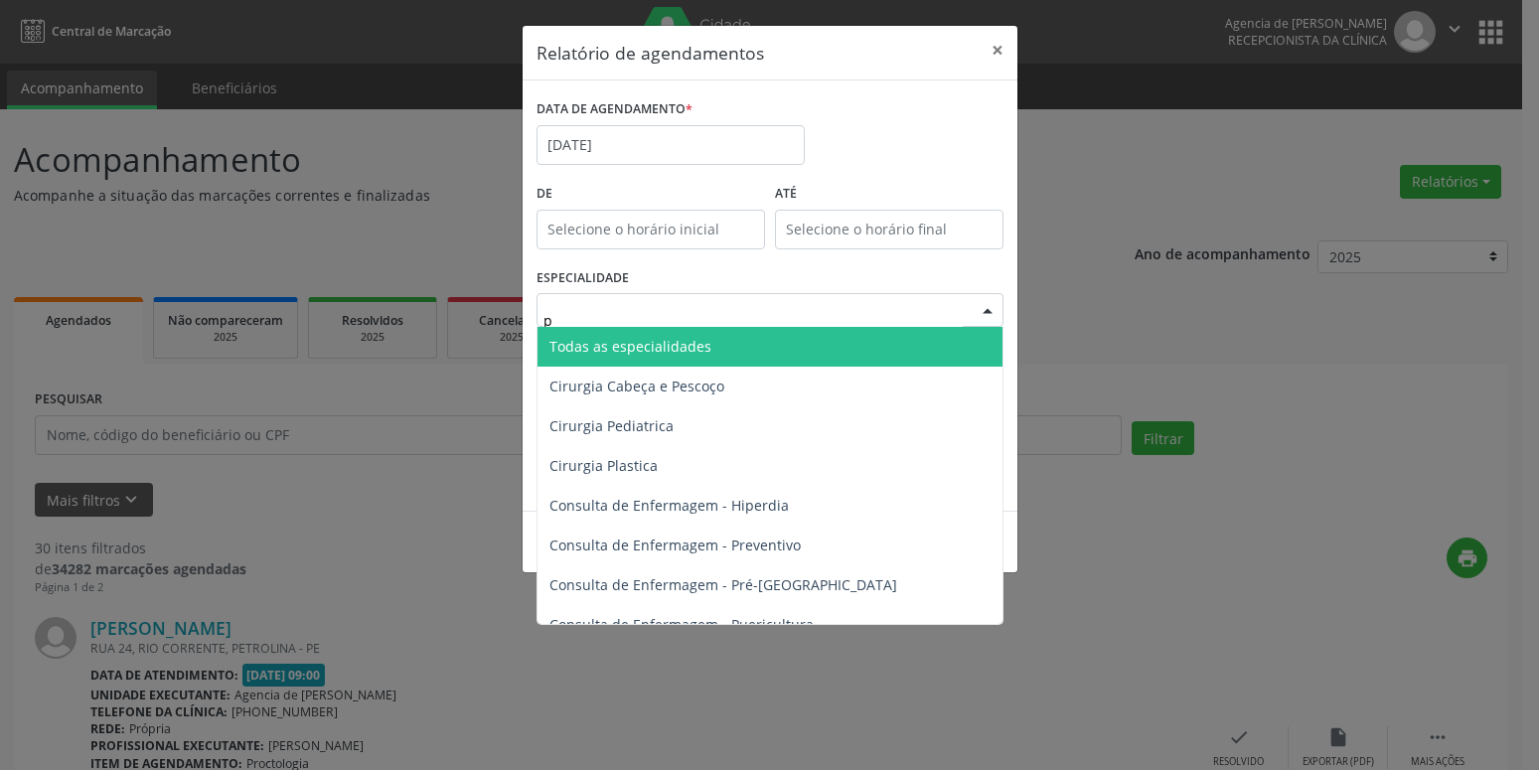
type input "pr"
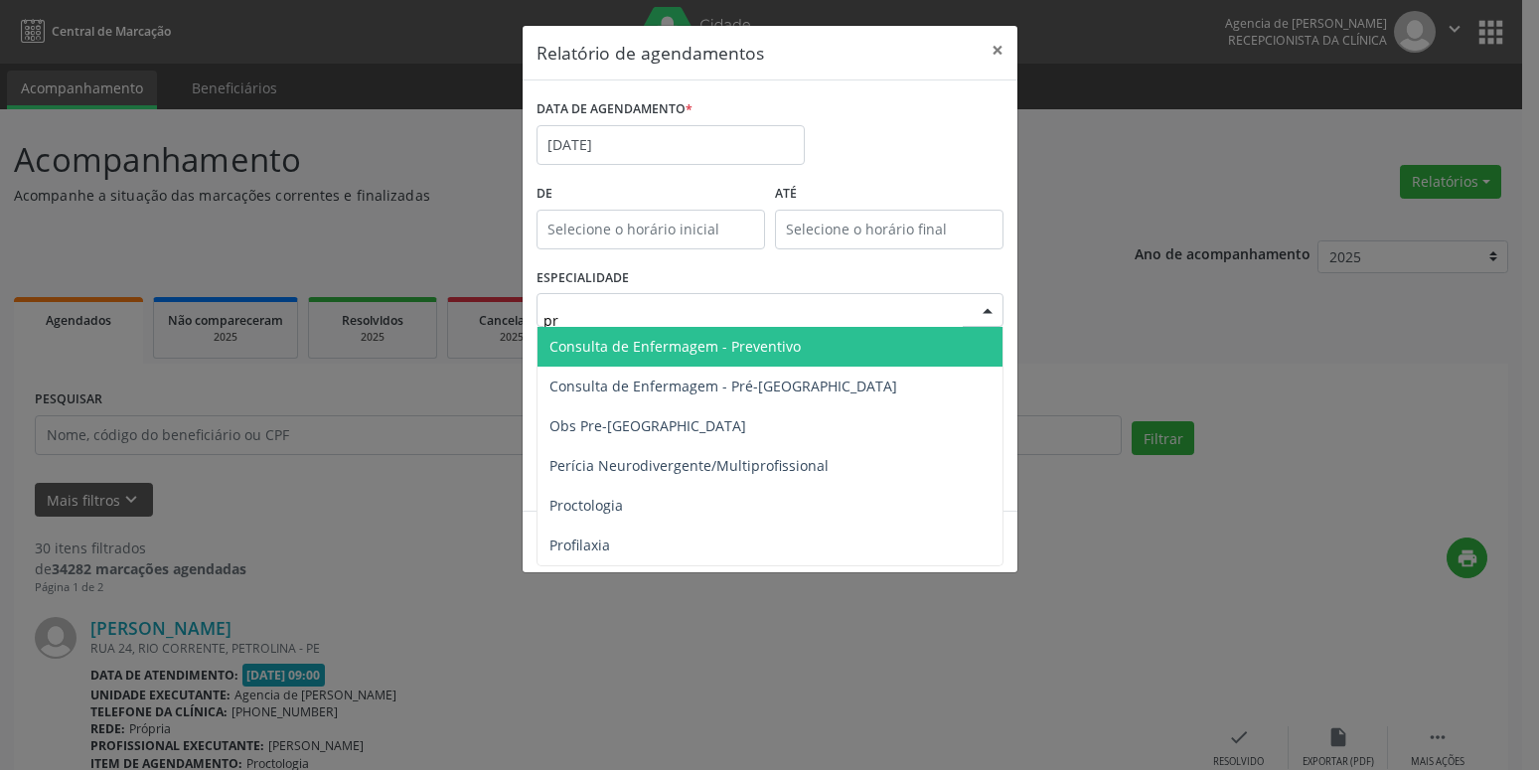
click at [744, 360] on span "Consulta de Enfermagem - Preventivo" at bounding box center [769, 347] width 465 height 40
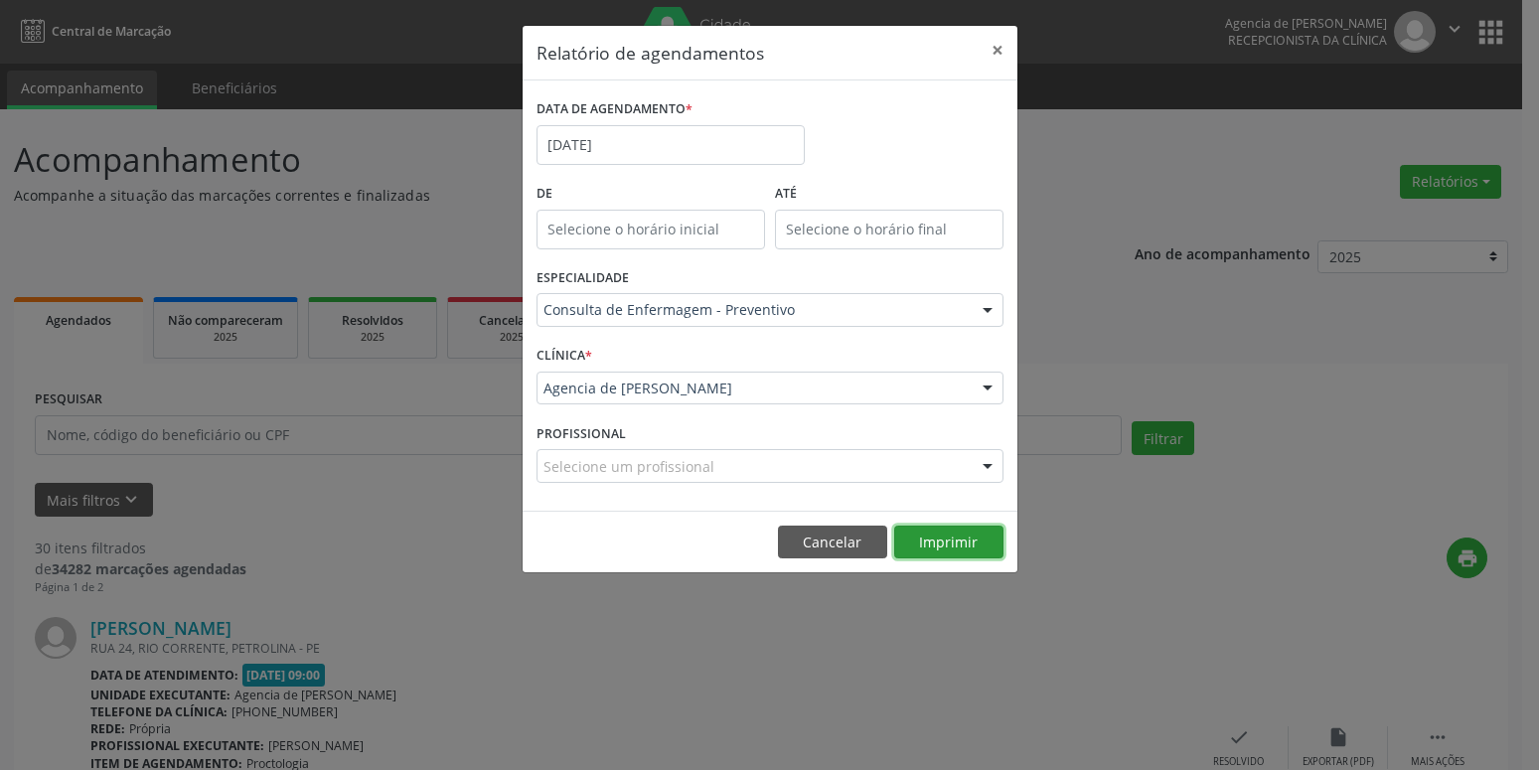
click at [956, 538] on button "Imprimir" at bounding box center [948, 542] width 109 height 34
